Goal: Task Accomplishment & Management: Use online tool/utility

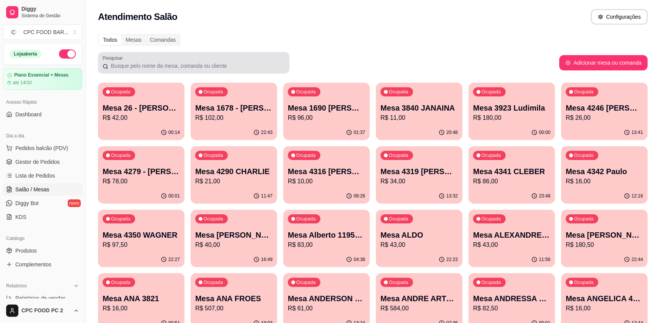
click at [177, 61] on div at bounding box center [194, 62] width 182 height 15
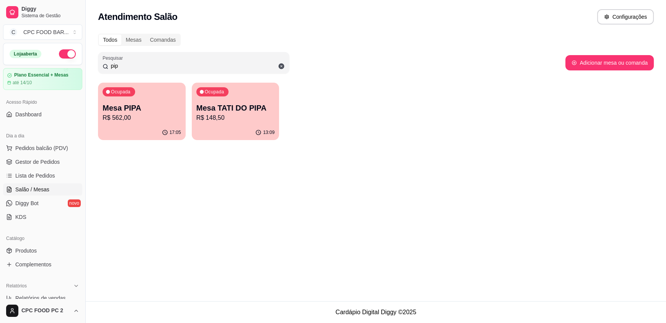
type input "pip"
click at [149, 101] on div "Ocupada Mesa PIPA R$ 562,00" at bounding box center [141, 103] width 85 height 41
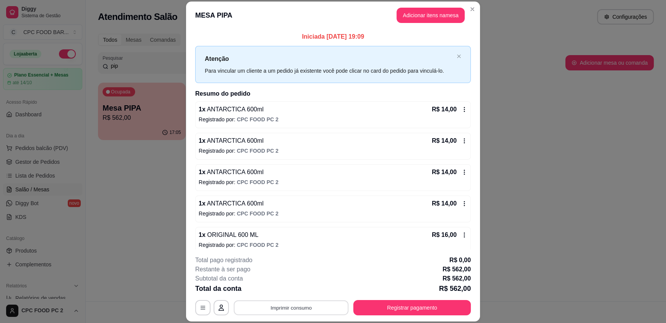
click at [285, 308] on button "Imprimir consumo" at bounding box center [291, 307] width 115 height 15
click at [398, 306] on button "Registrar pagamento" at bounding box center [413, 307] width 118 height 15
click at [406, 307] on button "Registrar pagamento" at bounding box center [412, 307] width 114 height 15
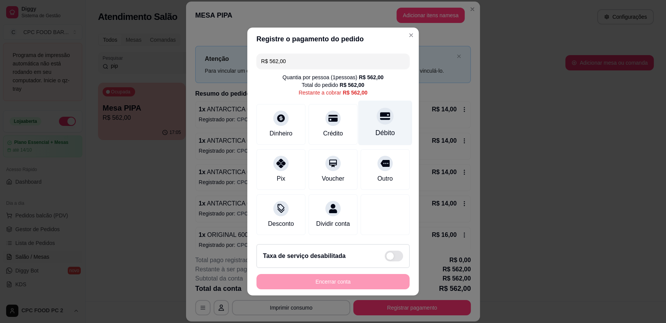
click at [368, 113] on div "Débito" at bounding box center [385, 123] width 54 height 45
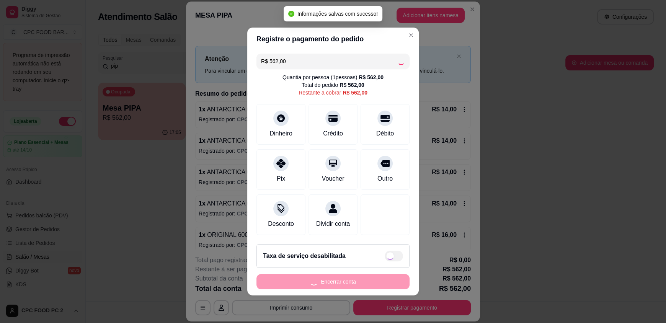
type input "R$ 0,00"
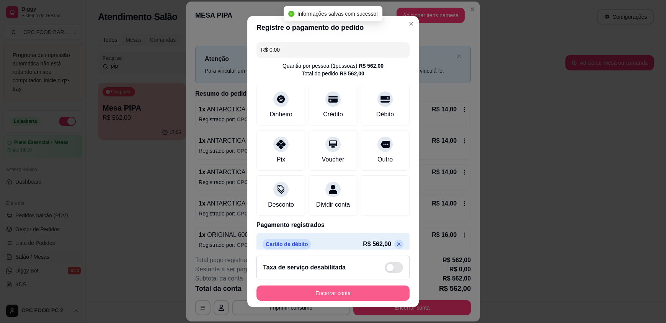
click at [334, 288] on button "Encerrar conta" at bounding box center [333, 293] width 153 height 15
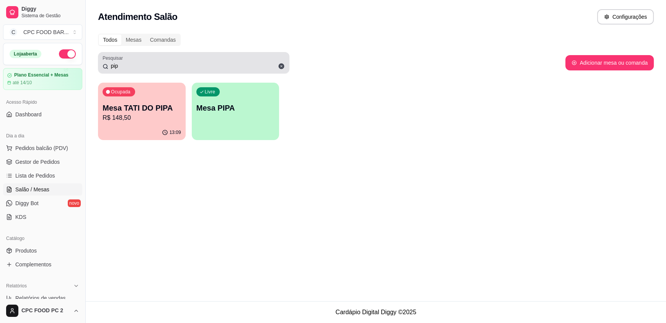
click at [281, 66] on icon at bounding box center [281, 66] width 7 height 7
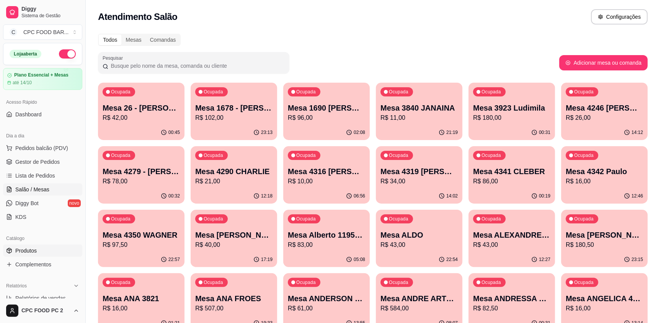
click at [37, 249] on link "Produtos" at bounding box center [42, 251] width 79 height 12
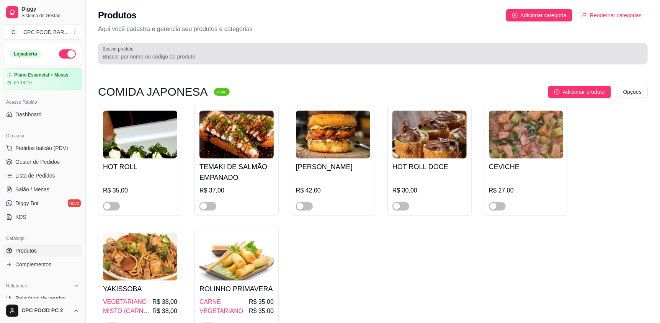
click at [115, 60] on input "Buscar produto" at bounding box center [373, 57] width 541 height 8
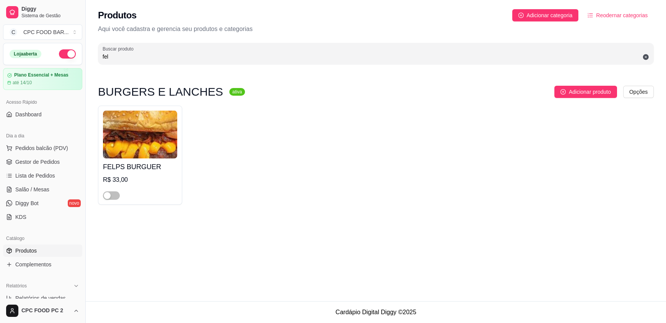
type input "fel"
click at [167, 139] on img at bounding box center [140, 135] width 74 height 48
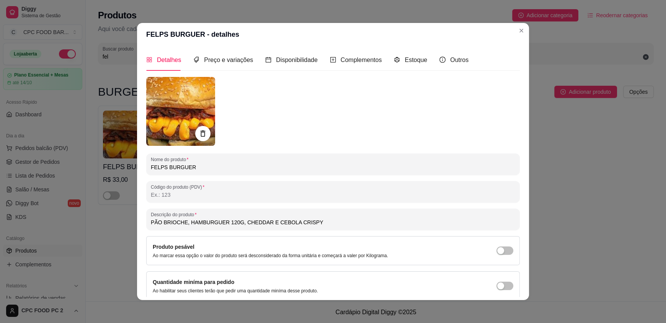
drag, startPoint x: 160, startPoint y: 165, endPoint x: 142, endPoint y: 165, distance: 18.4
click at [142, 165] on div "Detalhes Preço e variações Disponibilidade Complementos Estoque Outros Nome do …" at bounding box center [333, 173] width 392 height 254
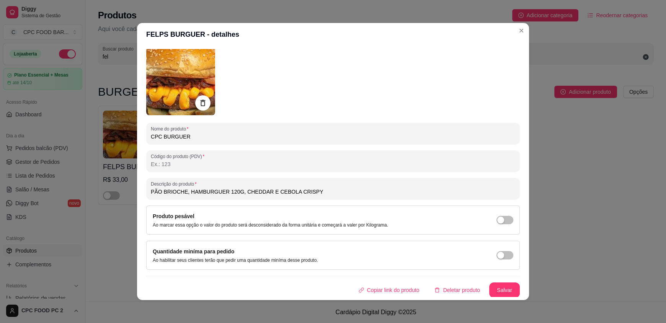
scroll to position [1, 0]
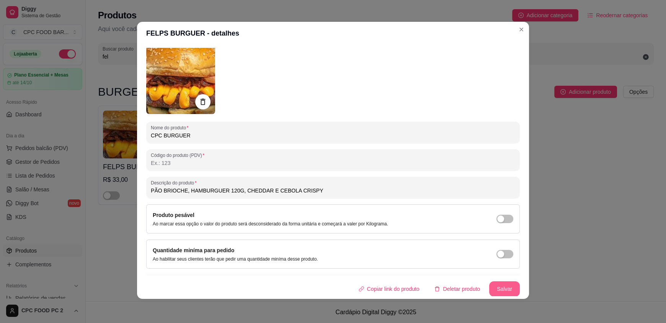
type input "CPC BURGUER"
click at [495, 284] on button "Salvar" at bounding box center [504, 289] width 31 height 15
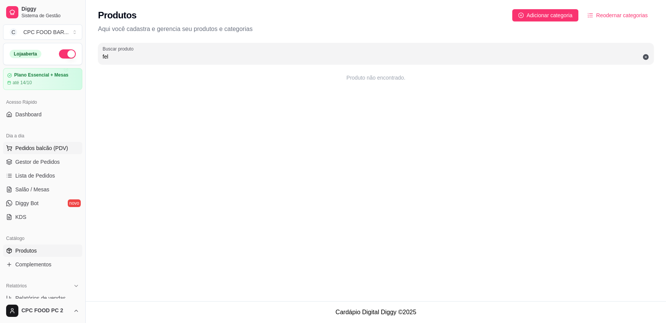
click at [50, 147] on span "Pedidos balcão (PDV)" at bounding box center [41, 148] width 53 height 8
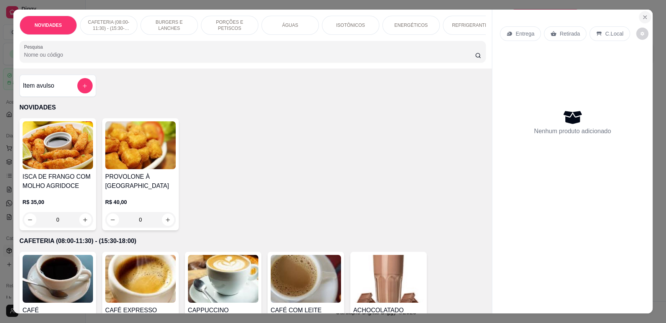
click at [642, 18] on icon "Close" at bounding box center [645, 17] width 6 height 6
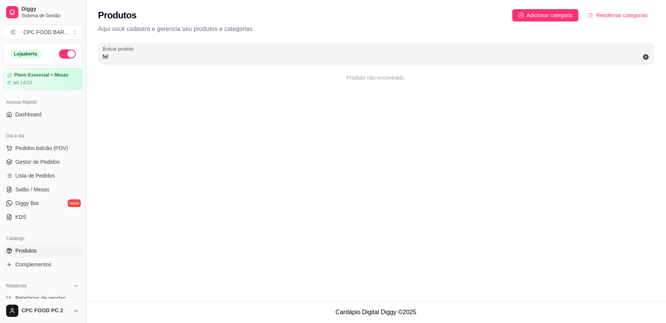
drag, startPoint x: 113, startPoint y: 56, endPoint x: 88, endPoint y: 52, distance: 24.9
click at [88, 52] on div "Diggy Sistema de Gestão C CPC FOOD BAR ... Loja aberta Plano Essencial + Mesas …" at bounding box center [333, 161] width 666 height 323
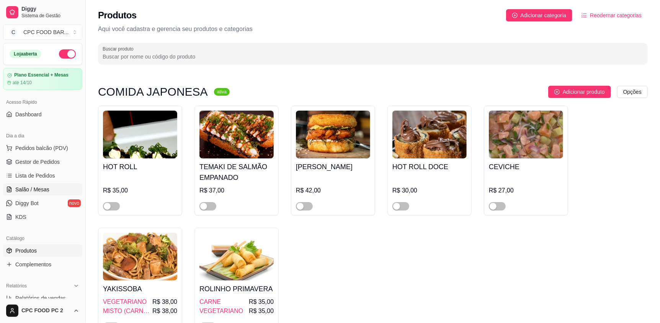
click at [36, 191] on span "Salão / Mesas" at bounding box center [32, 190] width 34 height 8
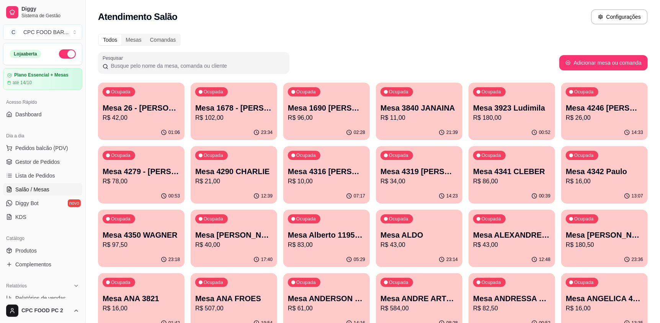
click at [120, 68] on input "Pesquisar" at bounding box center [196, 66] width 177 height 8
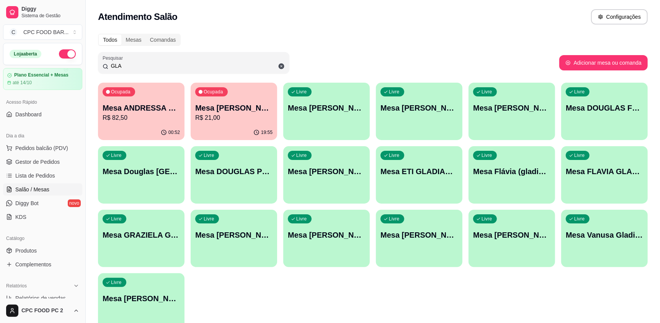
type input "GLA"
click at [222, 107] on p "Mesa [PERSON_NAME]" at bounding box center [233, 108] width 75 height 10
click at [136, 117] on p "R$ 82,50" at bounding box center [141, 117] width 75 height 9
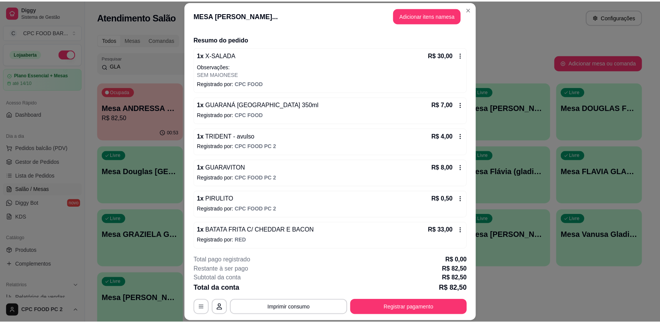
scroll to position [56, 0]
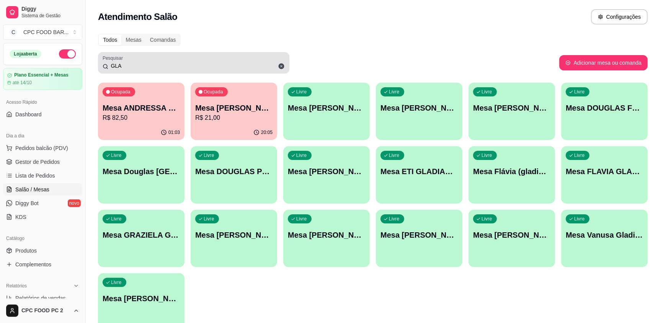
click at [280, 69] on icon at bounding box center [282, 67] width 6 height 6
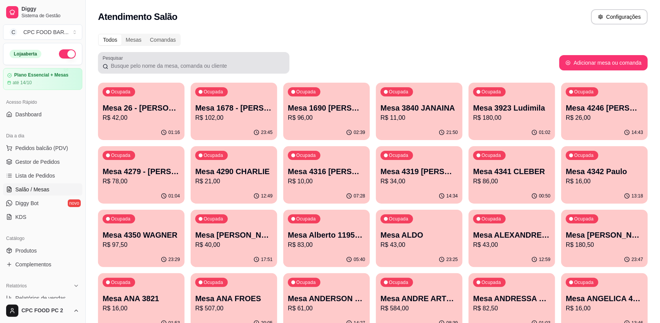
click at [188, 69] on div at bounding box center [194, 62] width 182 height 15
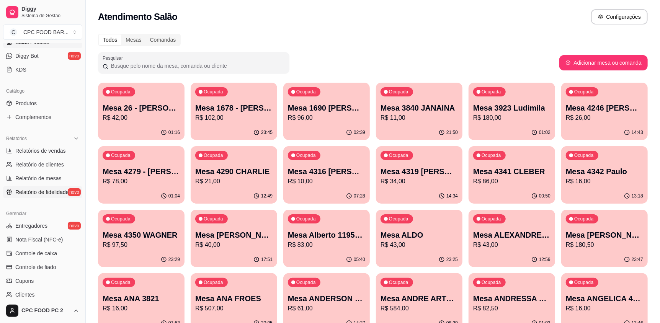
scroll to position [191, 0]
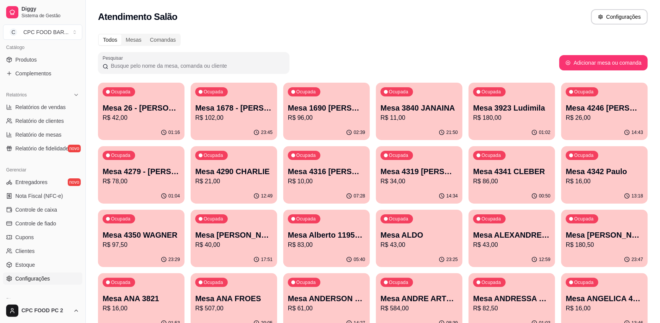
click at [31, 282] on span "Configurações" at bounding box center [32, 279] width 34 height 8
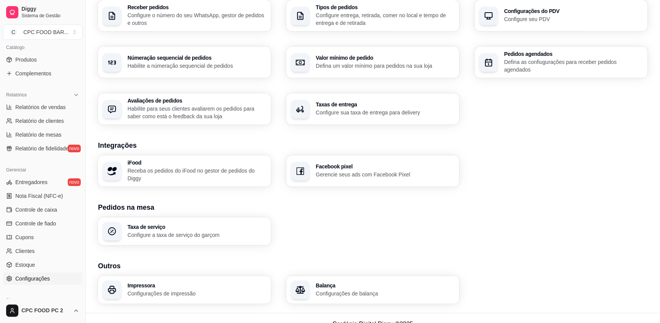
scroll to position [209, 0]
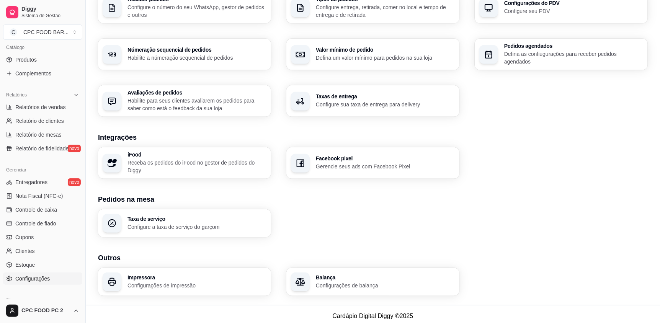
click at [364, 282] on p "Configurações de balança" at bounding box center [385, 286] width 139 height 8
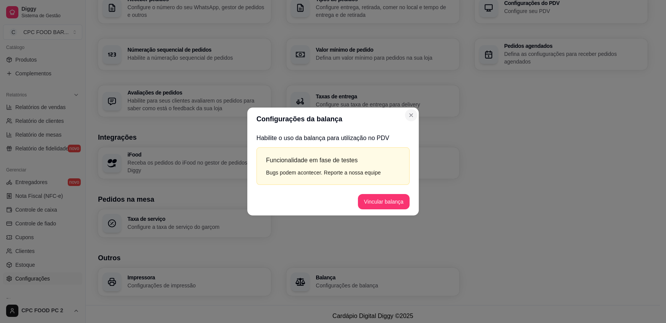
click at [592, 188] on div "Configurações da balança Habilite o uso da balança para utilização no PDV Funci…" at bounding box center [333, 161] width 666 height 323
